Goal: Task Accomplishment & Management: Manage account settings

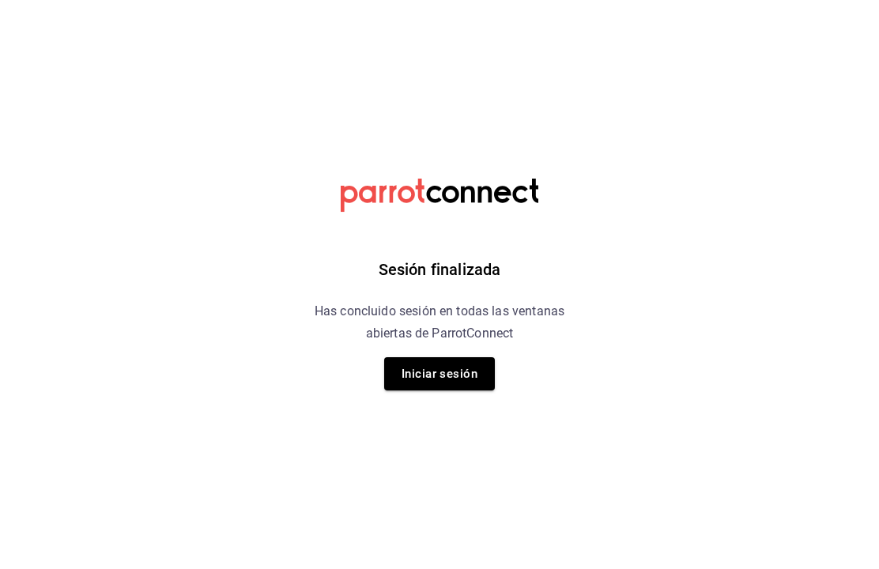
scroll to position [1, 0]
click at [466, 362] on button "Iniciar sesión" at bounding box center [439, 373] width 111 height 33
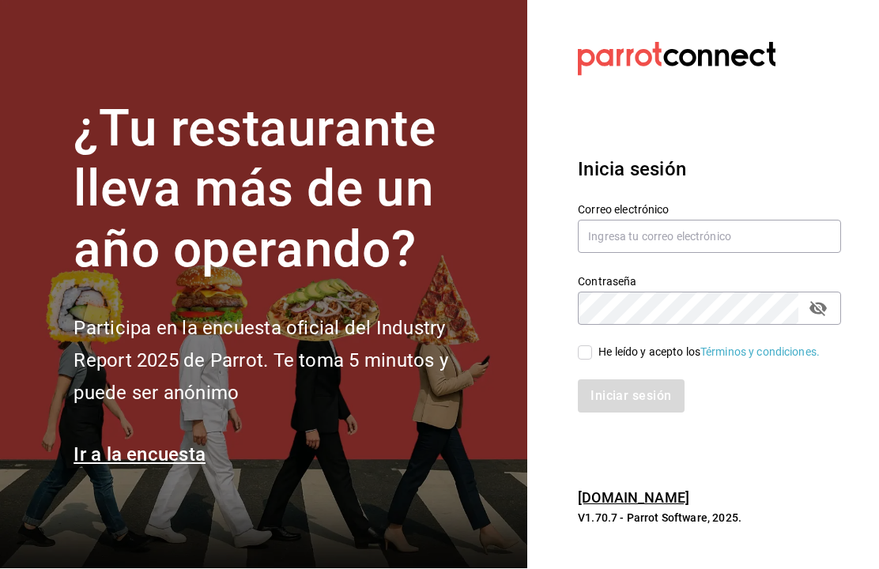
scroll to position [1, 0]
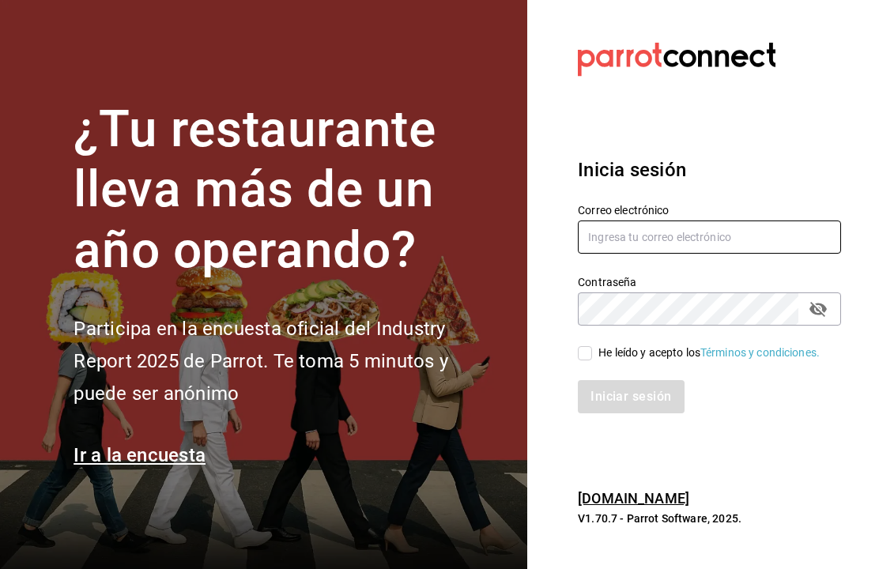
click at [708, 254] on input "text" at bounding box center [709, 237] width 263 height 33
type input "[EMAIL_ADDRESS][DOMAIN_NAME]"
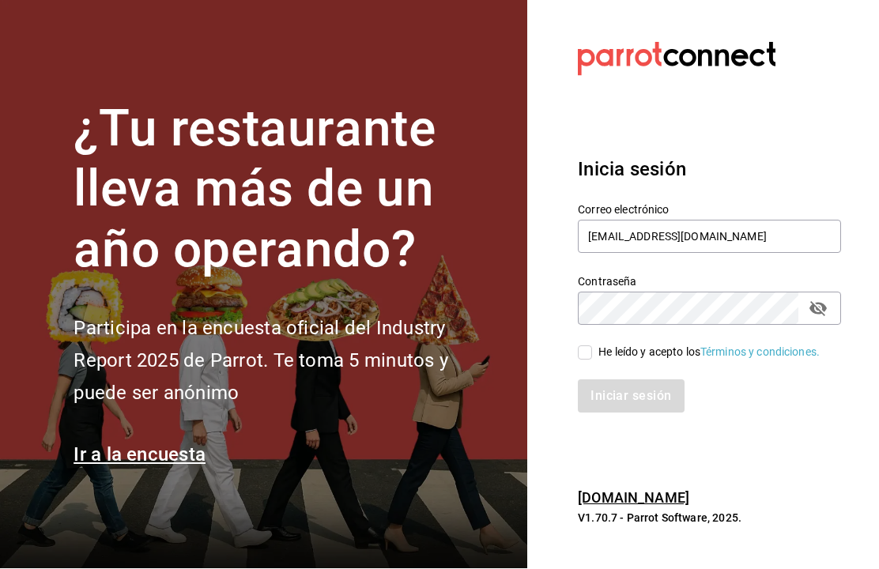
click at [573, 362] on div "He leído y acepto los Términos y condiciones." at bounding box center [700, 344] width 282 height 36
click at [590, 361] on label "He leído y acepto los Términos y condiciones." at bounding box center [699, 353] width 242 height 17
click at [590, 361] on input "He leído y acepto los Términos y condiciones." at bounding box center [585, 353] width 14 height 14
checkbox input "true"
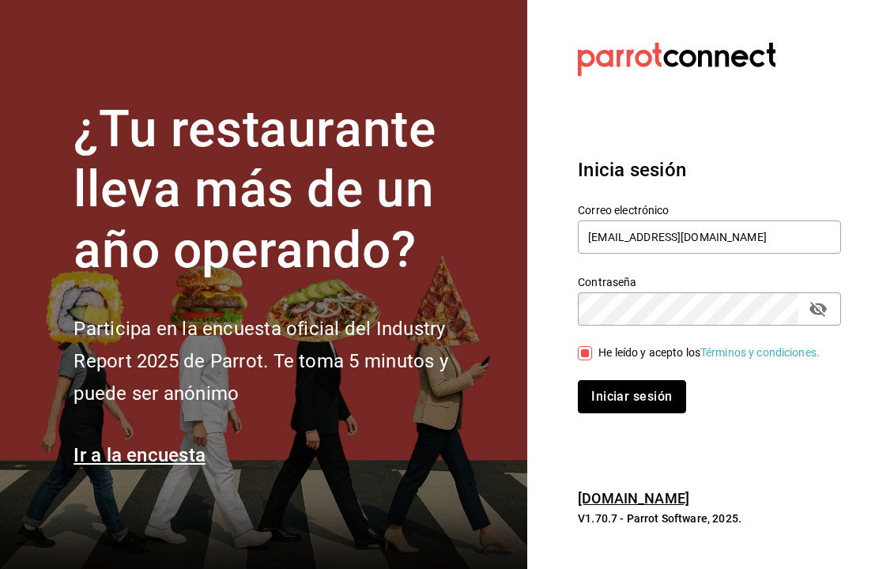
click at [640, 414] on button "Iniciar sesión" at bounding box center [632, 396] width 108 height 33
